Goal: Obtain resource: Download file/media

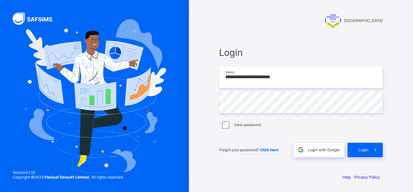
click at [305, 75] on input "**********" at bounding box center [301, 77] width 164 height 22
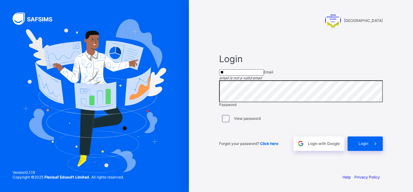
type input "*"
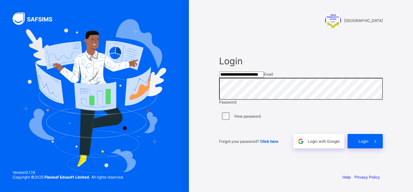
type input "**********"
click at [305, 146] on div "Login" at bounding box center [364, 141] width 35 height 14
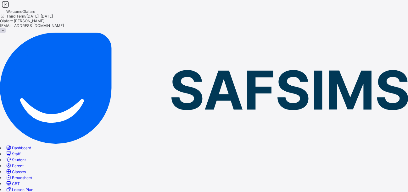
click at [32, 176] on span "Broadsheet" at bounding box center [22, 178] width 20 height 5
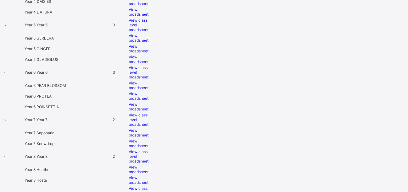
scroll to position [406, 0]
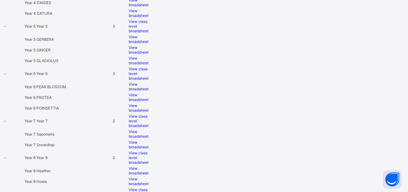
click at [148, 130] on span "View broadsheet" at bounding box center [139, 134] width 20 height 9
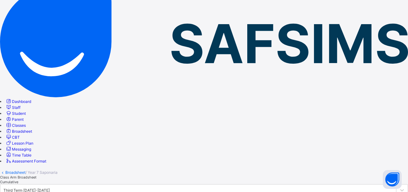
scroll to position [37, 0]
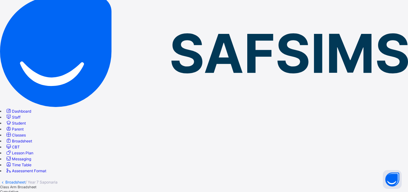
click at [18, 190] on span "Cumulative" at bounding box center [9, 192] width 18 height 4
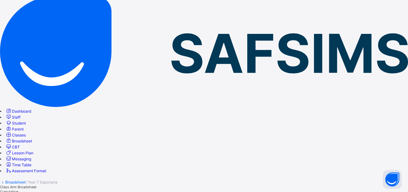
click at [36, 185] on span "Class Arm Broadsheet" at bounding box center [18, 187] width 36 height 4
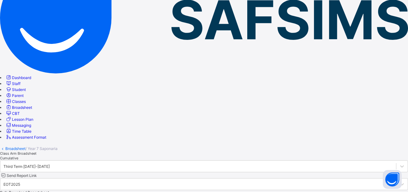
scroll to position [64, 0]
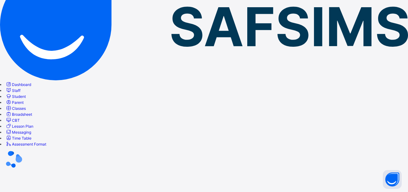
scroll to position [0, 0]
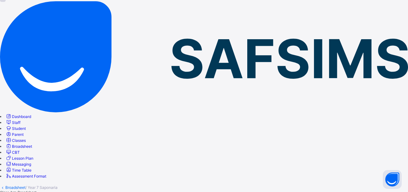
scroll to position [26, 0]
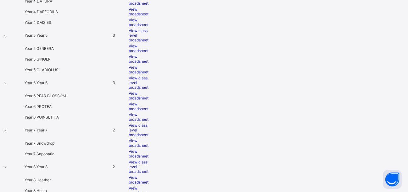
scroll to position [399, 0]
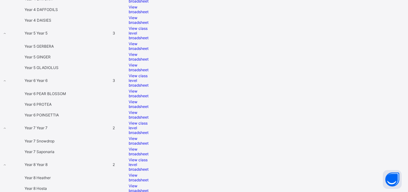
click at [148, 136] on span "View broadsheet" at bounding box center [139, 140] width 20 height 9
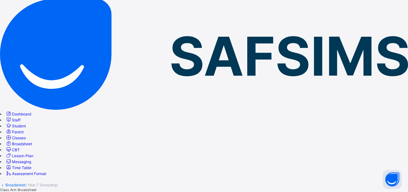
scroll to position [34, 0]
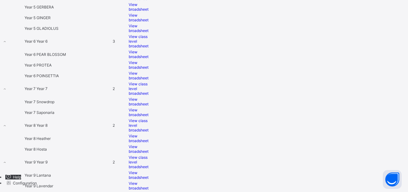
scroll to position [478, 0]
click at [148, 97] on span "View broadsheet" at bounding box center [139, 101] width 20 height 9
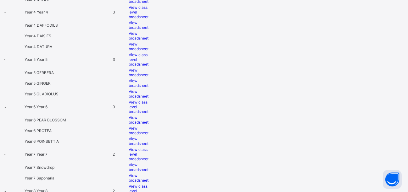
scroll to position [374, 0]
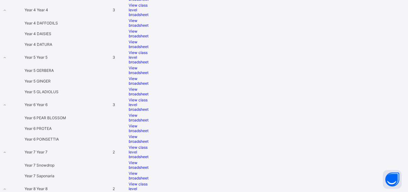
click at [148, 171] on span "View broadsheet" at bounding box center [139, 175] width 20 height 9
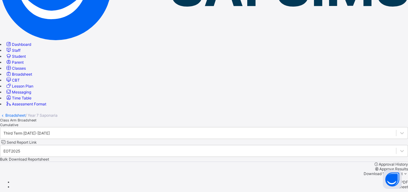
scroll to position [8, 0]
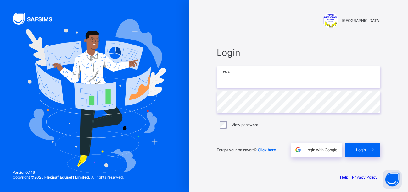
type input "**********"
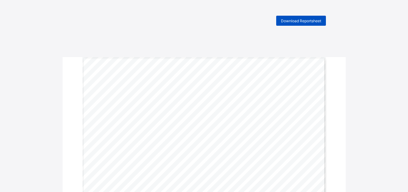
click at [310, 19] on span "Download Reportsheet" at bounding box center [301, 21] width 40 height 5
